Goal: Navigation & Orientation: Find specific page/section

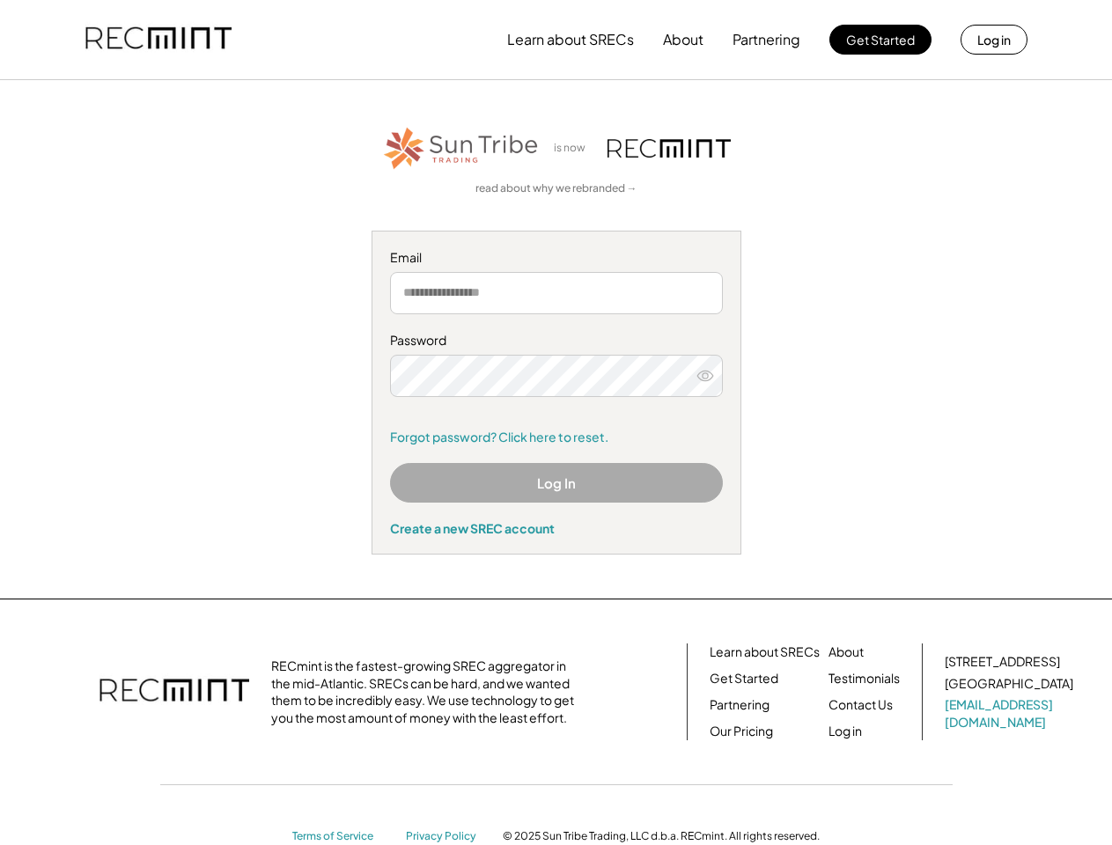
click at [555, 423] on div "Password Remember me Forgot password? Click here to reset." at bounding box center [556, 389] width 333 height 114
click at [555, 40] on button "Learn about SRECs" at bounding box center [570, 39] width 127 height 35
click at [556, 40] on button "Learn about SRECs" at bounding box center [570, 39] width 127 height 35
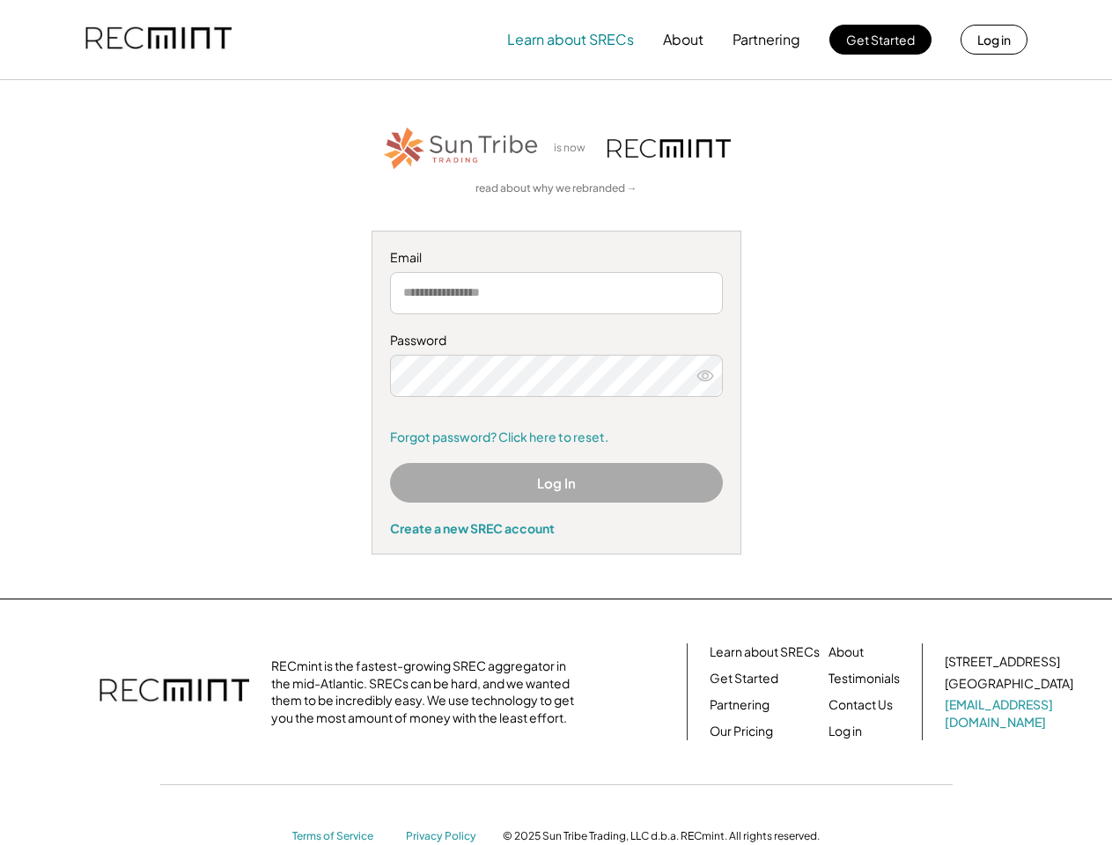
click at [158, 40] on img at bounding box center [158, 40] width 146 height 60
click at [767, 40] on button "Partnering" at bounding box center [766, 39] width 68 height 35
click at [570, 40] on button "Learn about SRECs" at bounding box center [570, 39] width 127 height 35
click at [683, 40] on button "About" at bounding box center [683, 39] width 40 height 35
